Goal: Task Accomplishment & Management: Use online tool/utility

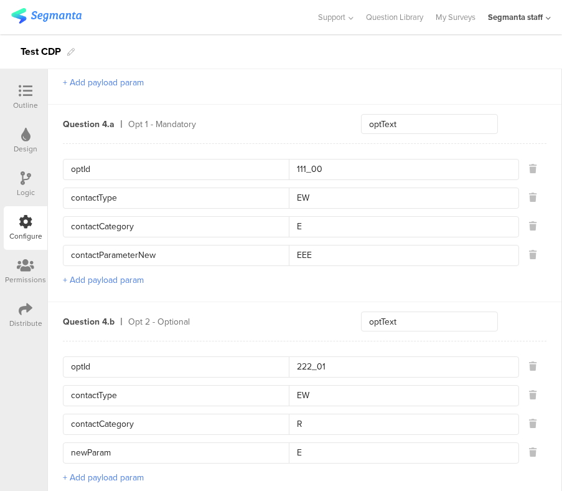
scroll to position [1005, 0]
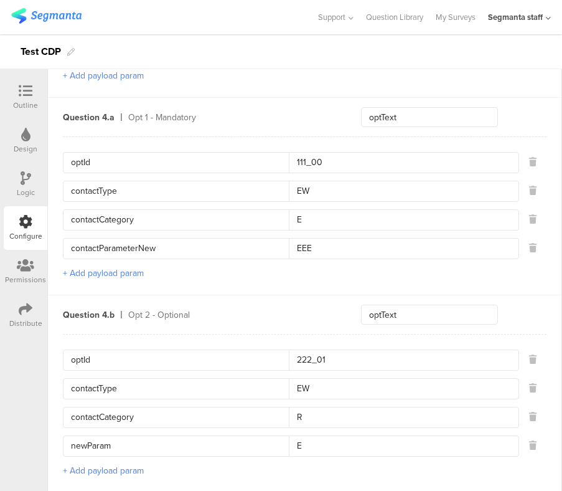
click at [100, 270] on button "+ Add payload param" at bounding box center [103, 272] width 81 height 13
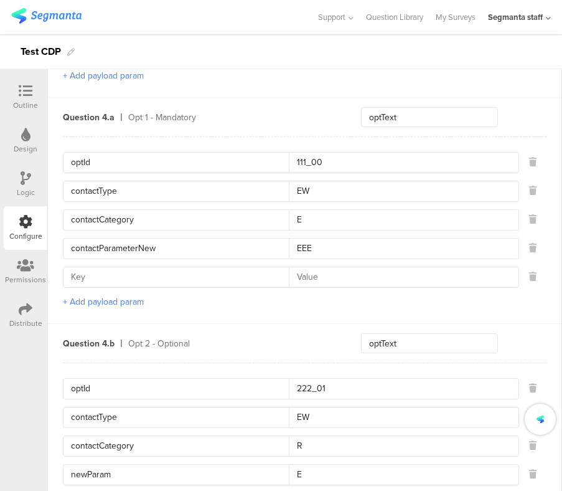
click at [190, 315] on div "optId 111_00 contactType EW contactCategory E contactParameterNew EEE + Add pay…" at bounding box center [305, 229] width 484 height 187
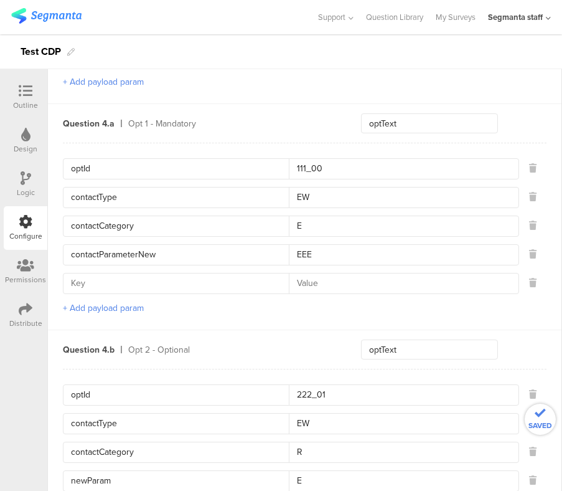
scroll to position [997, 0]
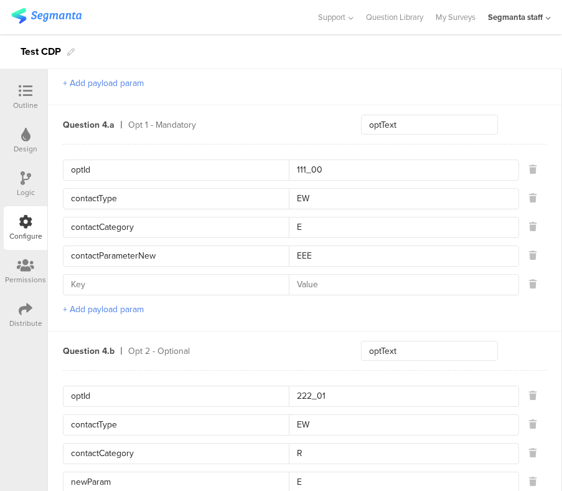
click at [344, 309] on div "optId 111_00 contactType EW contactCategory E contactParameterNew EEE + Add pay…" at bounding box center [305, 237] width 484 height 187
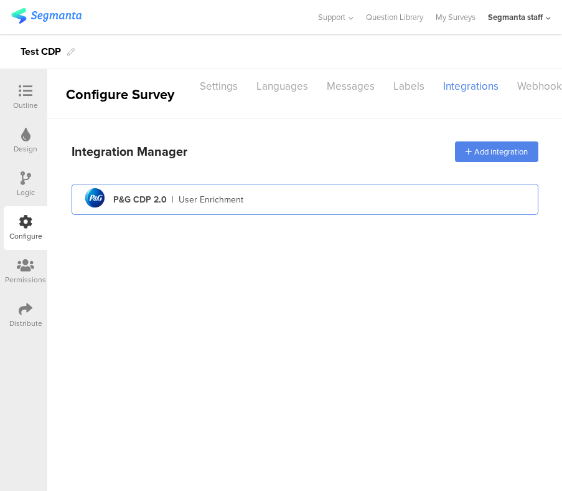
click at [277, 203] on div "pg logo P&G CDP 2.0 | User Enrichment" at bounding box center [305, 199] width 447 height 31
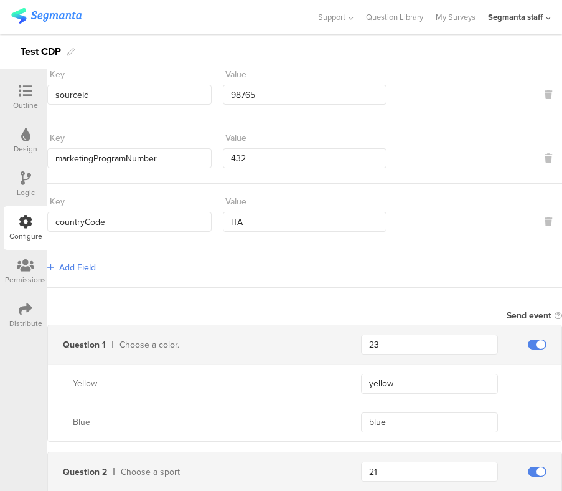
scroll to position [188, 0]
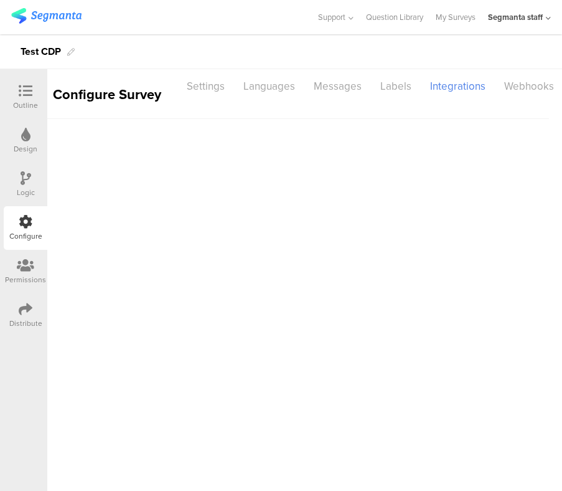
scroll to position [0, 62]
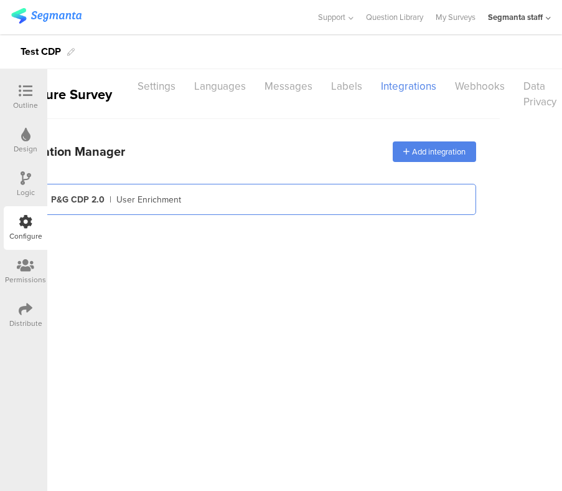
click at [192, 213] on div "pg logo P&G CDP 2.0 | User Enrichment" at bounding box center [242, 199] width 447 height 31
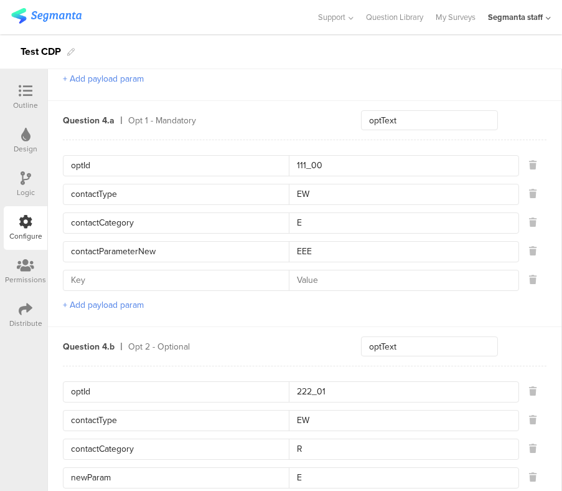
scroll to position [1026, 0]
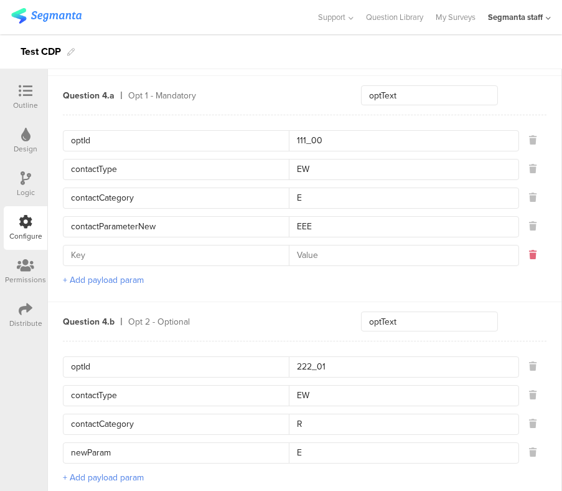
click at [535, 255] on icon at bounding box center [532, 254] width 7 height 9
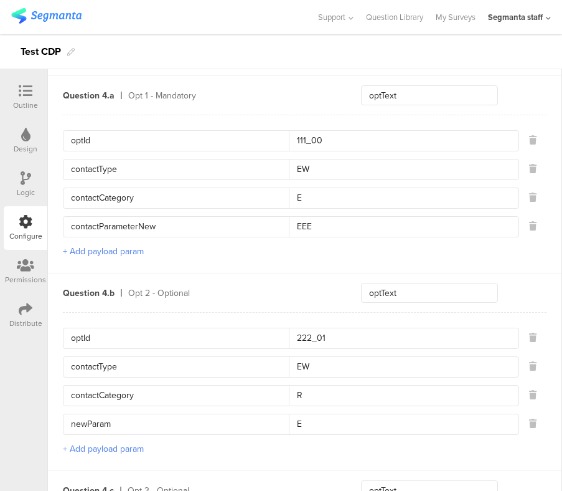
click at [524, 251] on div "optId 111_00 contactType EW contactCategory E contactParameterNew EEE + Add pay…" at bounding box center [305, 194] width 484 height 158
click at [382, 65] on div "Test CDP" at bounding box center [281, 51] width 562 height 35
